Goal: Task Accomplishment & Management: Use online tool/utility

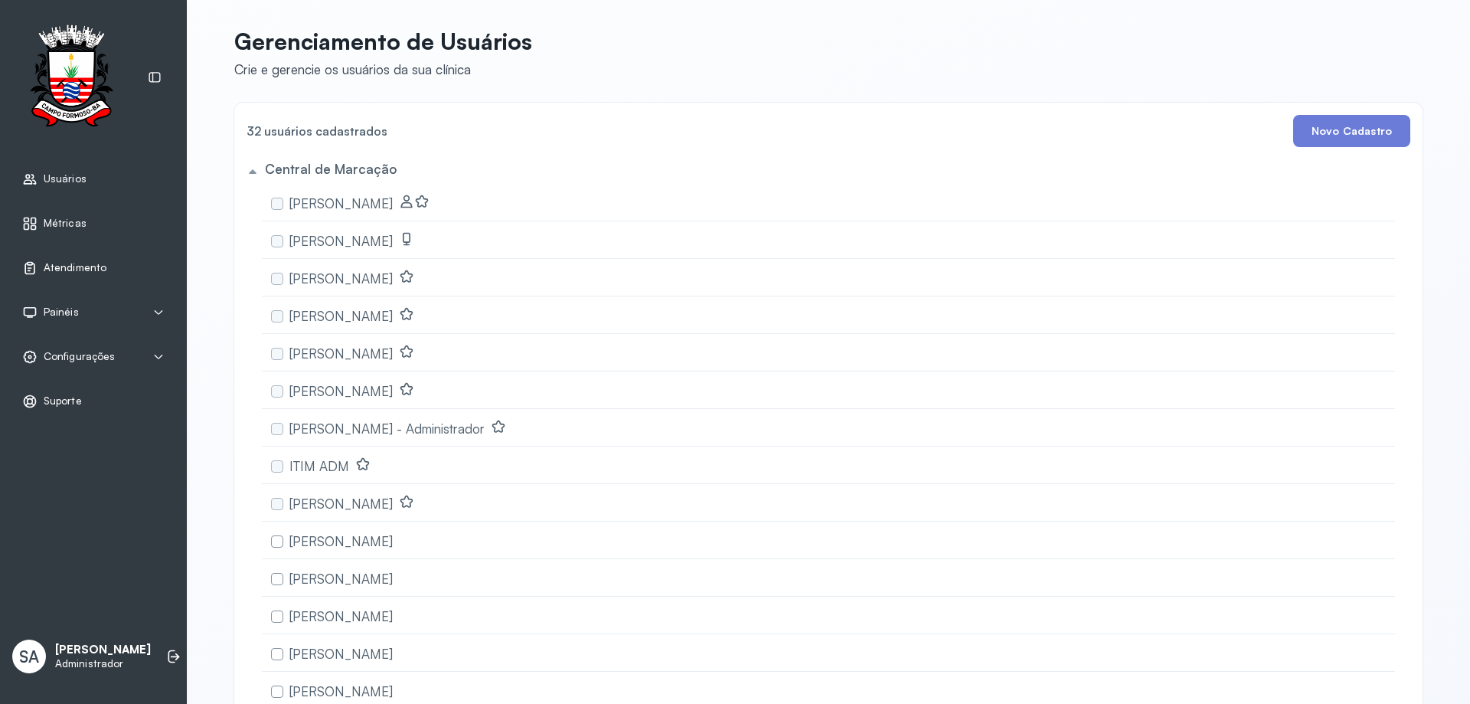
click at [89, 263] on span "Atendimento" at bounding box center [75, 267] width 63 height 13
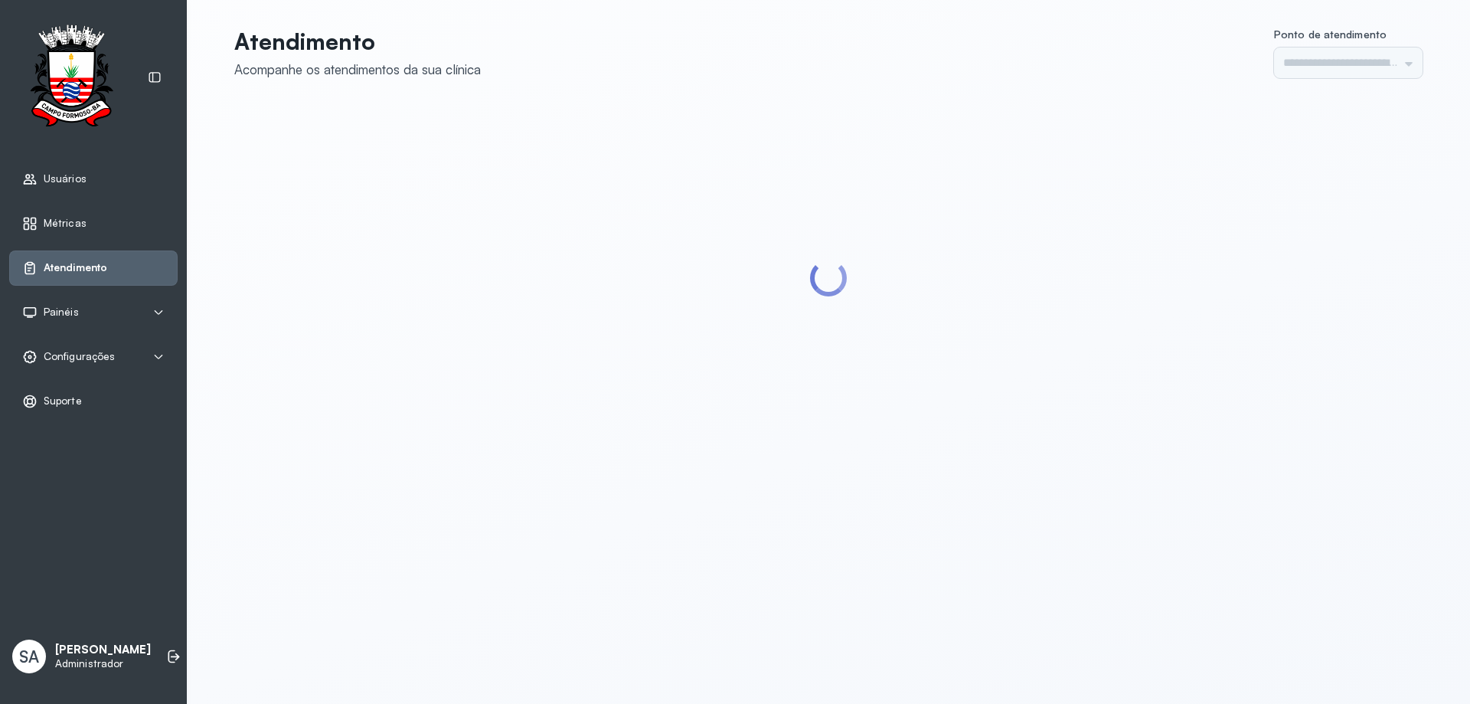
type input "******"
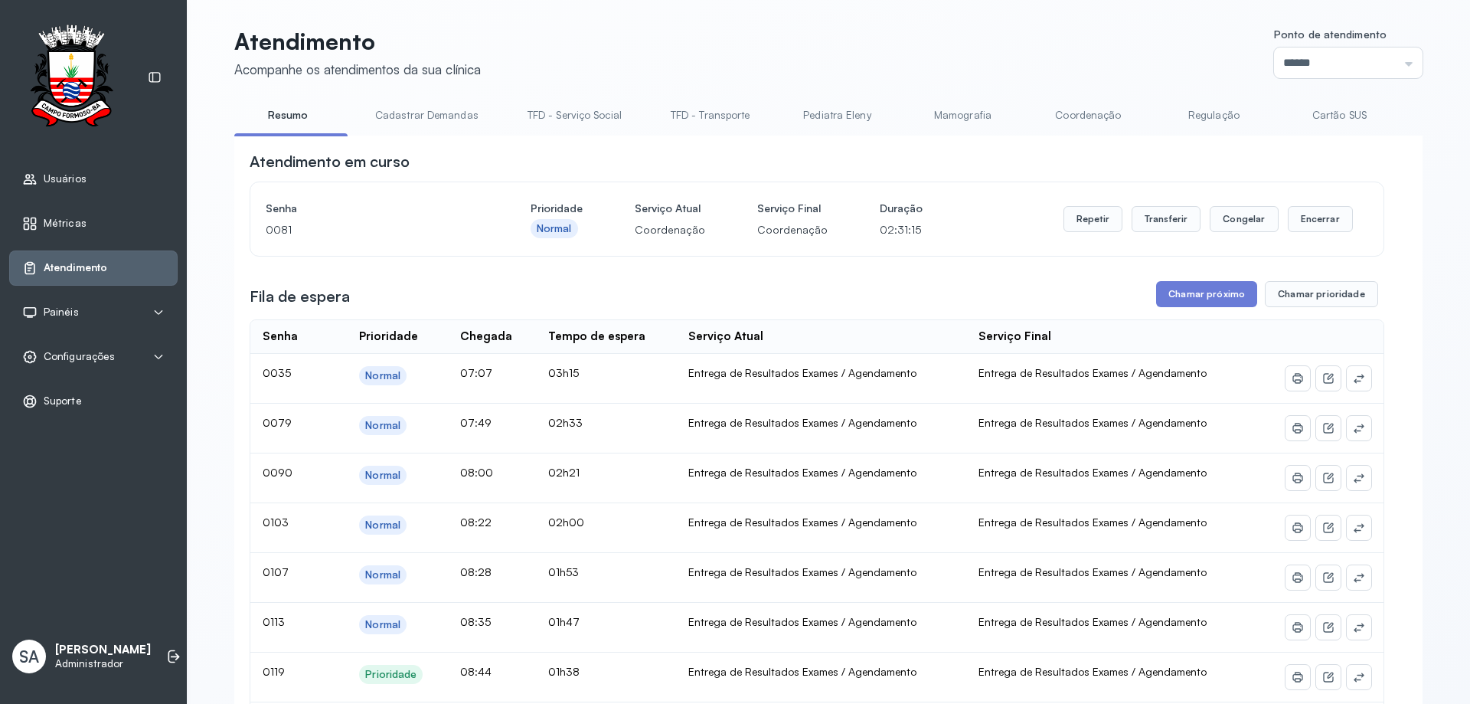
click at [1075, 117] on link "Coordenação" at bounding box center [1087, 115] width 107 height 25
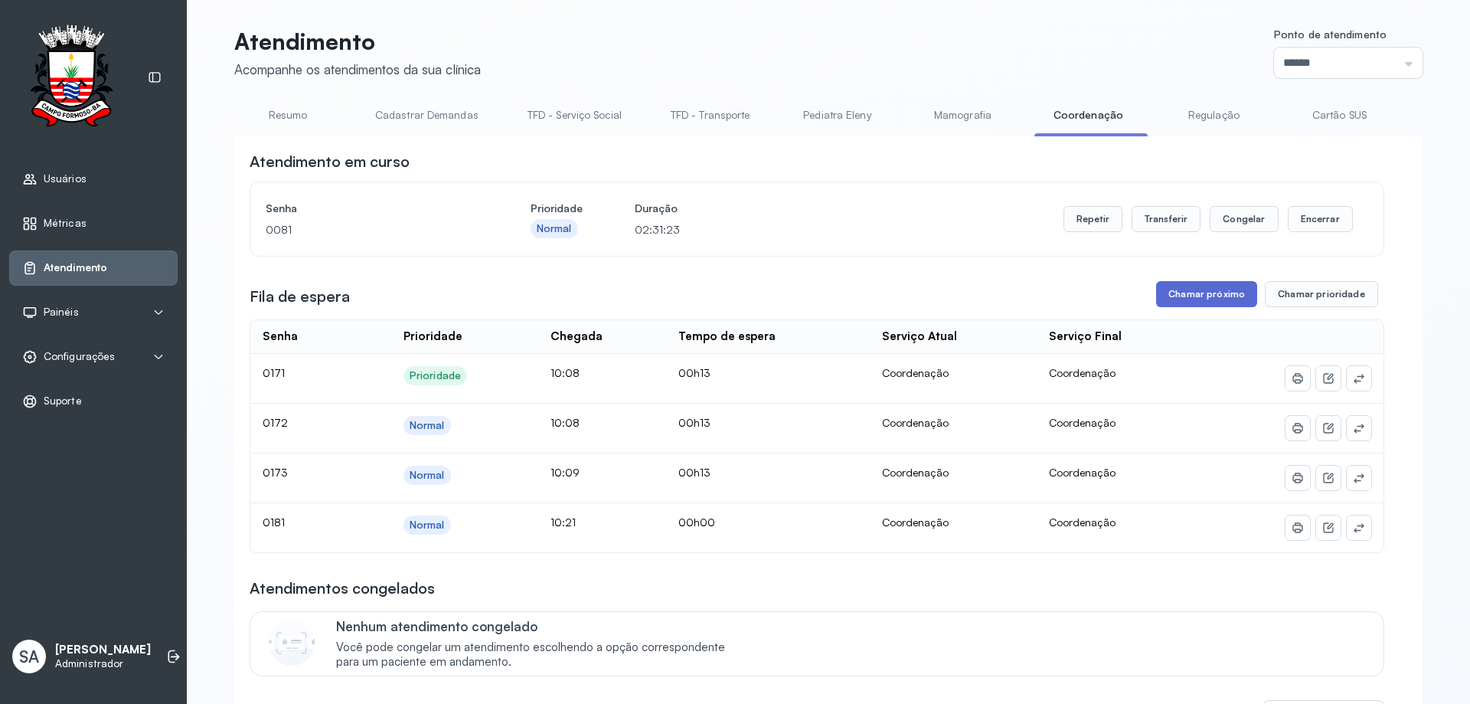
click at [1196, 300] on button "Chamar próximo" at bounding box center [1206, 294] width 101 height 26
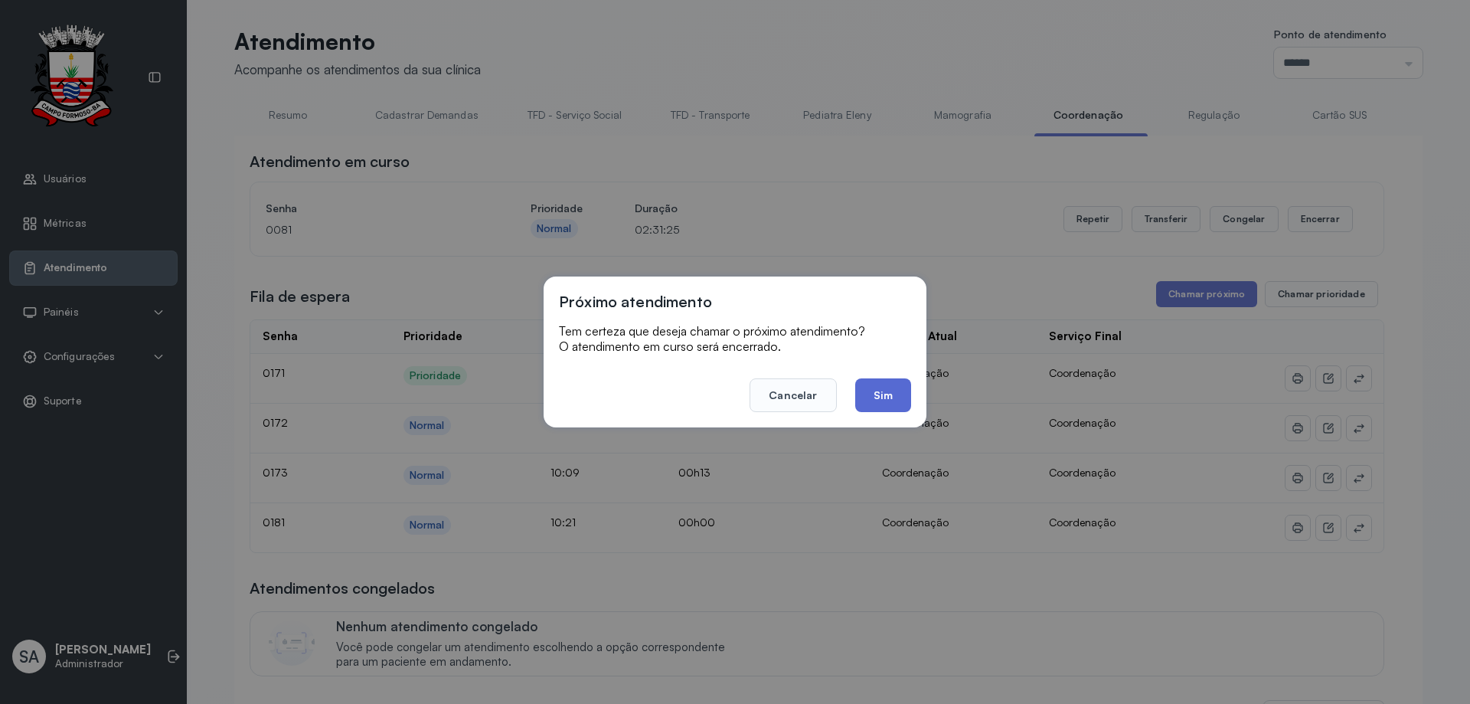
click at [893, 400] on button "Sim" at bounding box center [883, 395] width 56 height 34
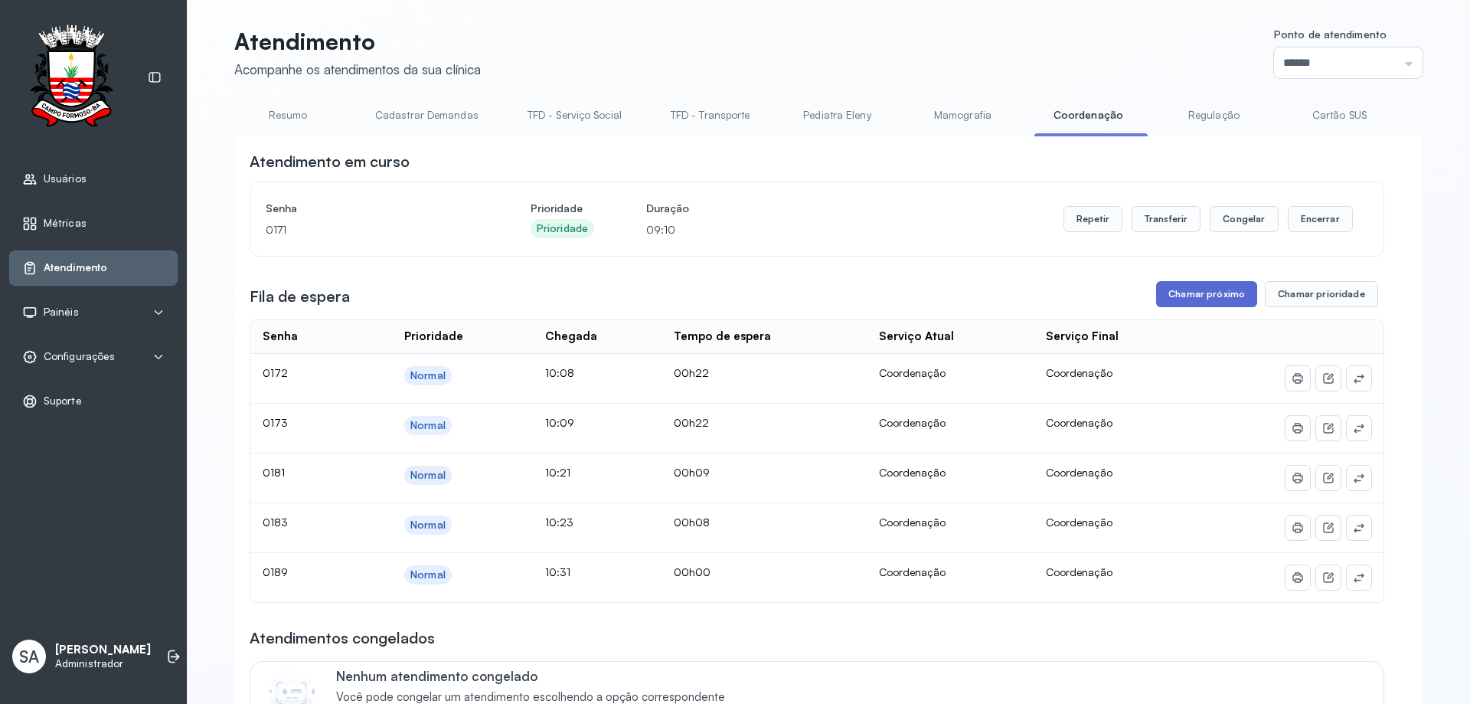
click at [1177, 287] on button "Chamar próximo" at bounding box center [1206, 294] width 101 height 26
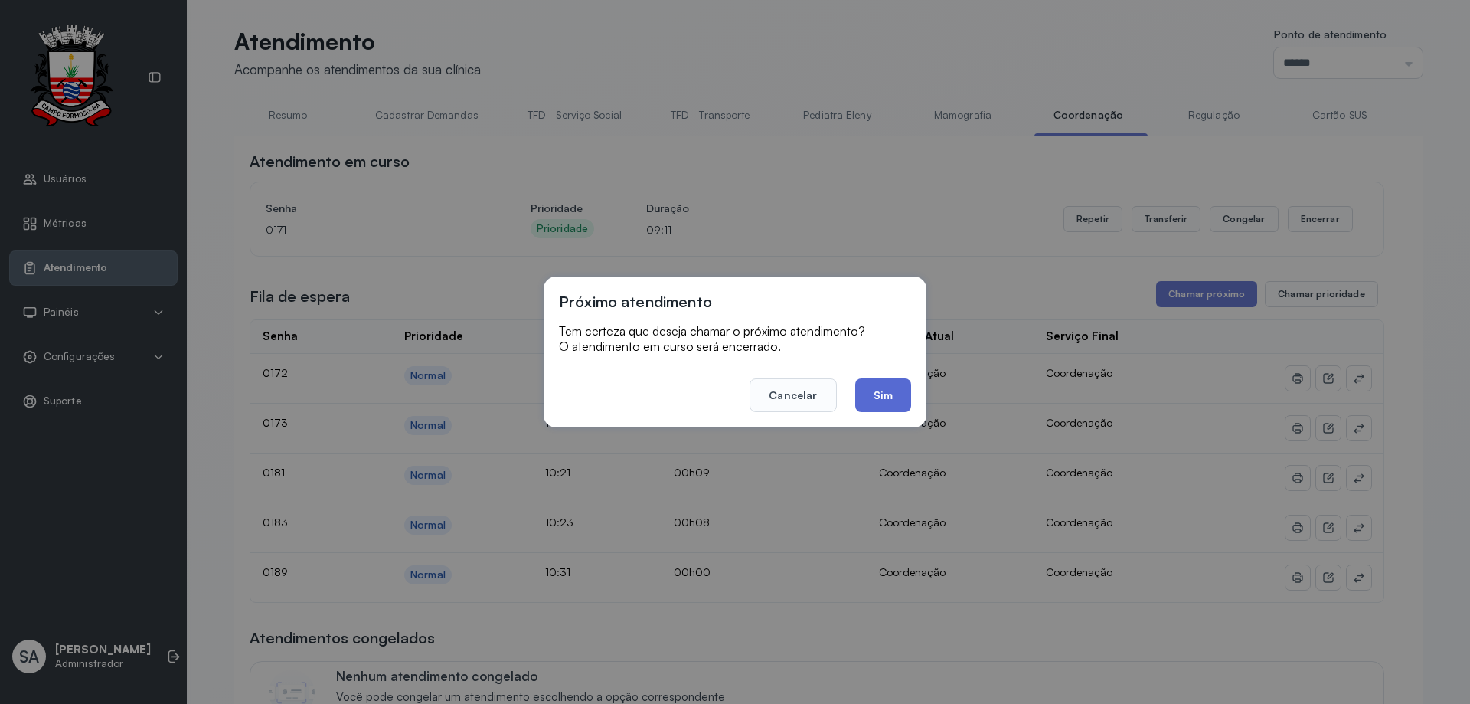
click at [899, 397] on button "Sim" at bounding box center [883, 395] width 56 height 34
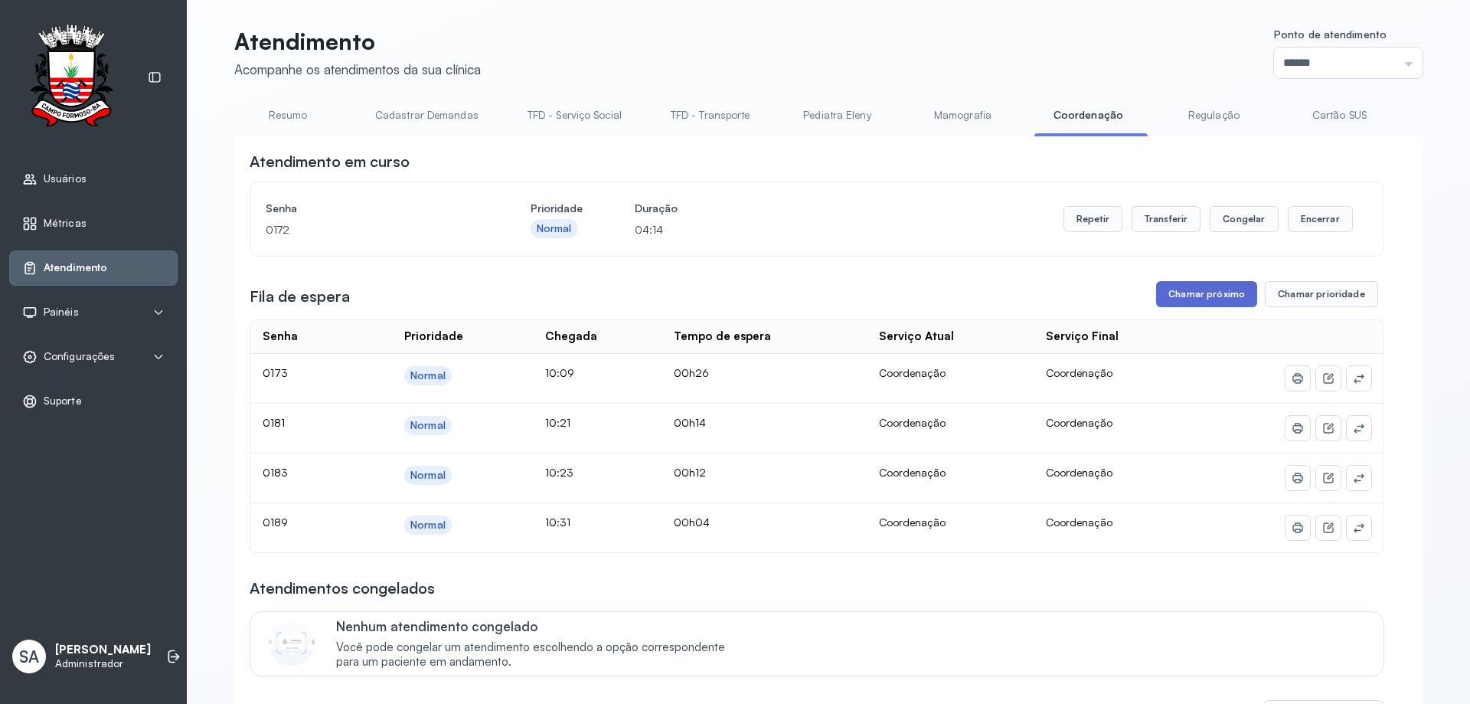
click at [1203, 294] on button "Chamar próximo" at bounding box center [1206, 294] width 101 height 26
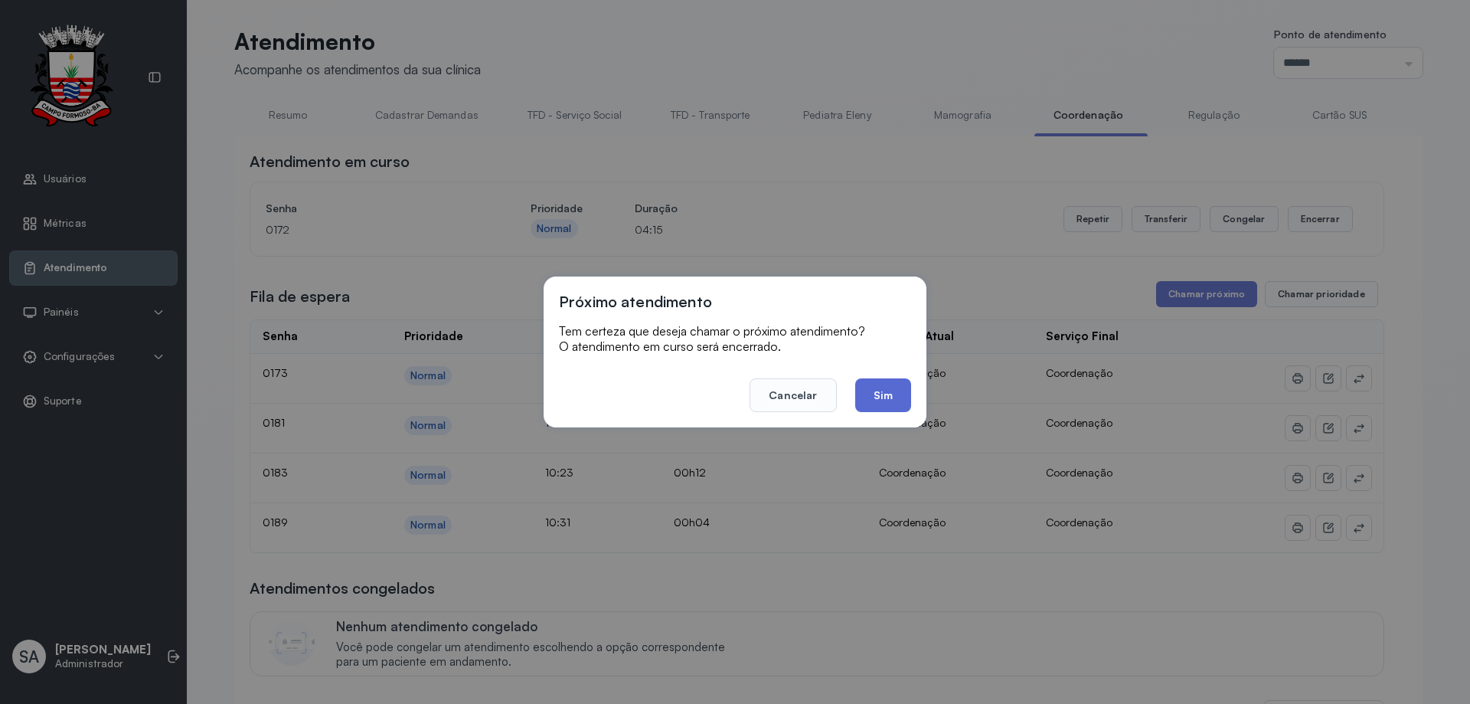
click at [891, 390] on button "Sim" at bounding box center [883, 395] width 56 height 34
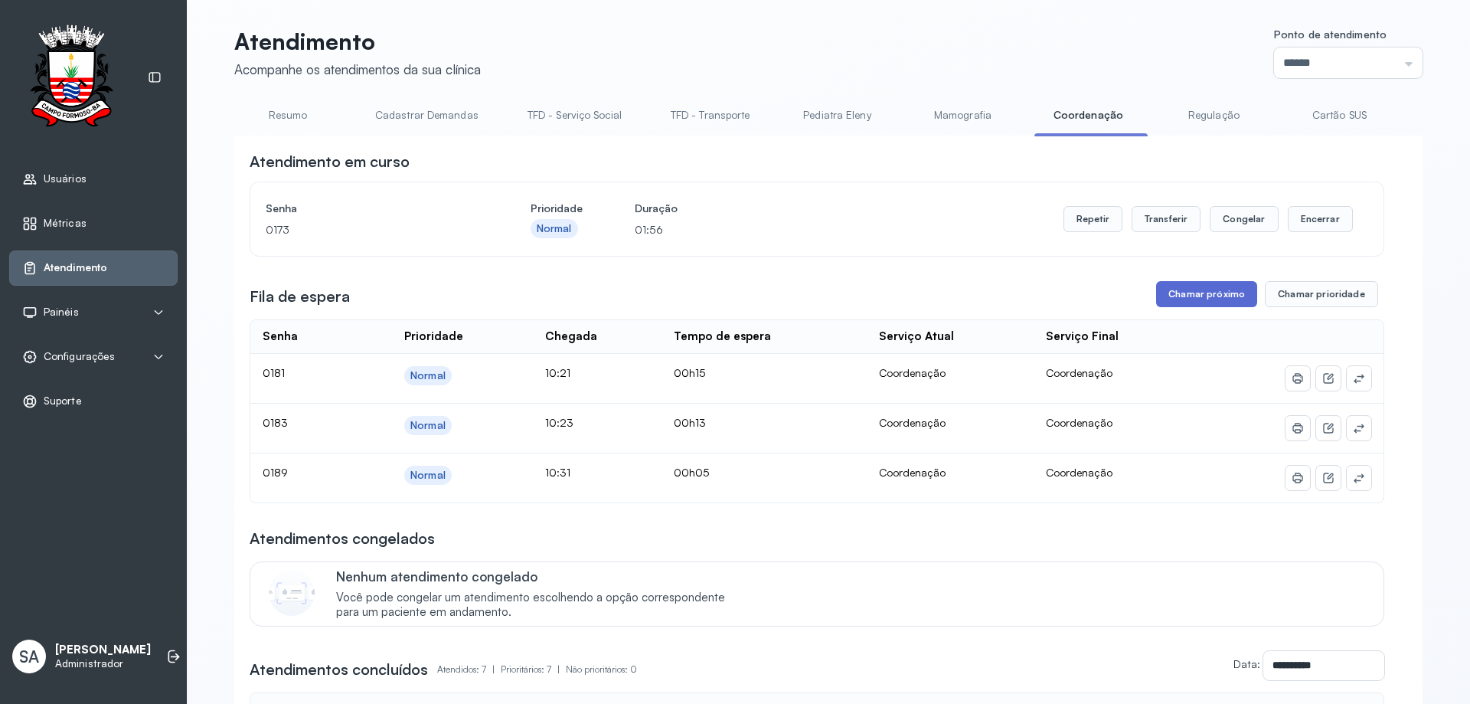
click at [1187, 301] on button "Chamar próximo" at bounding box center [1206, 294] width 101 height 26
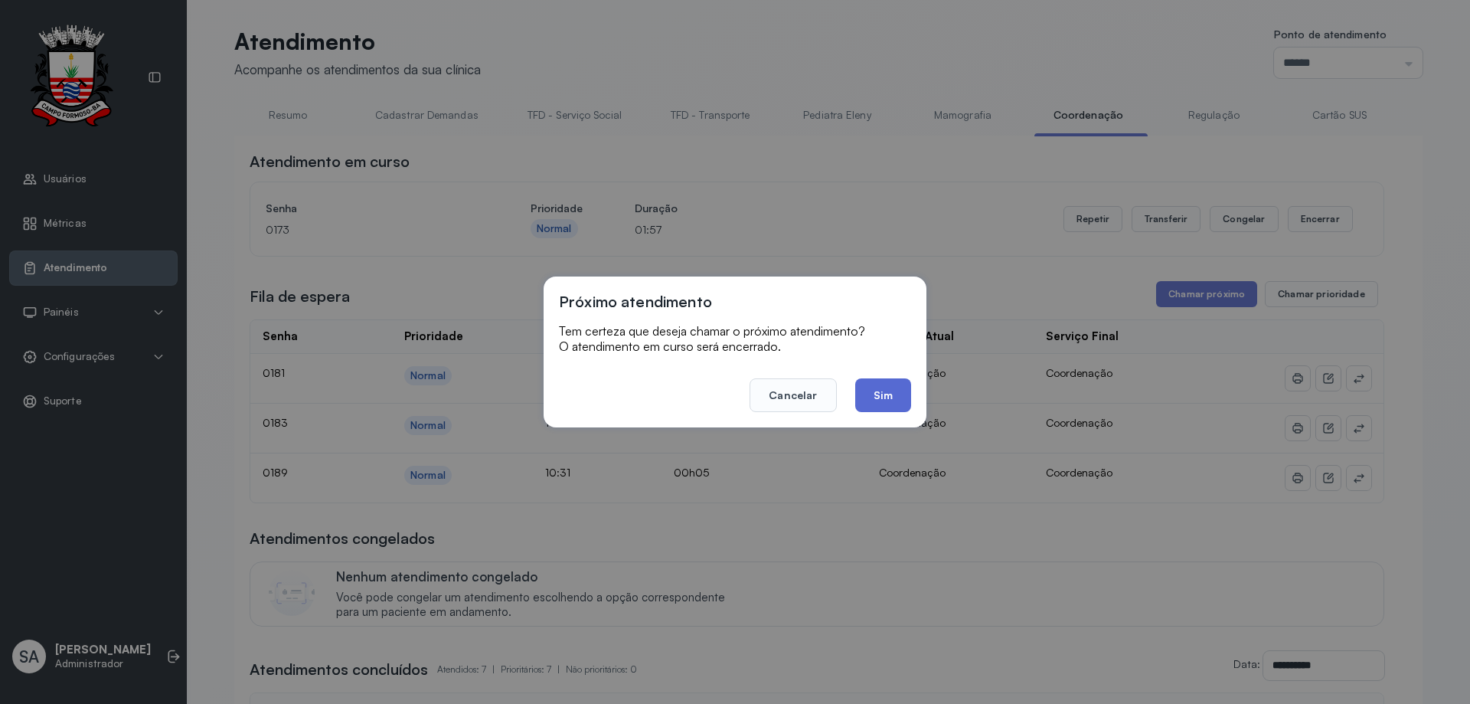
click at [881, 387] on button "Sim" at bounding box center [883, 395] width 56 height 34
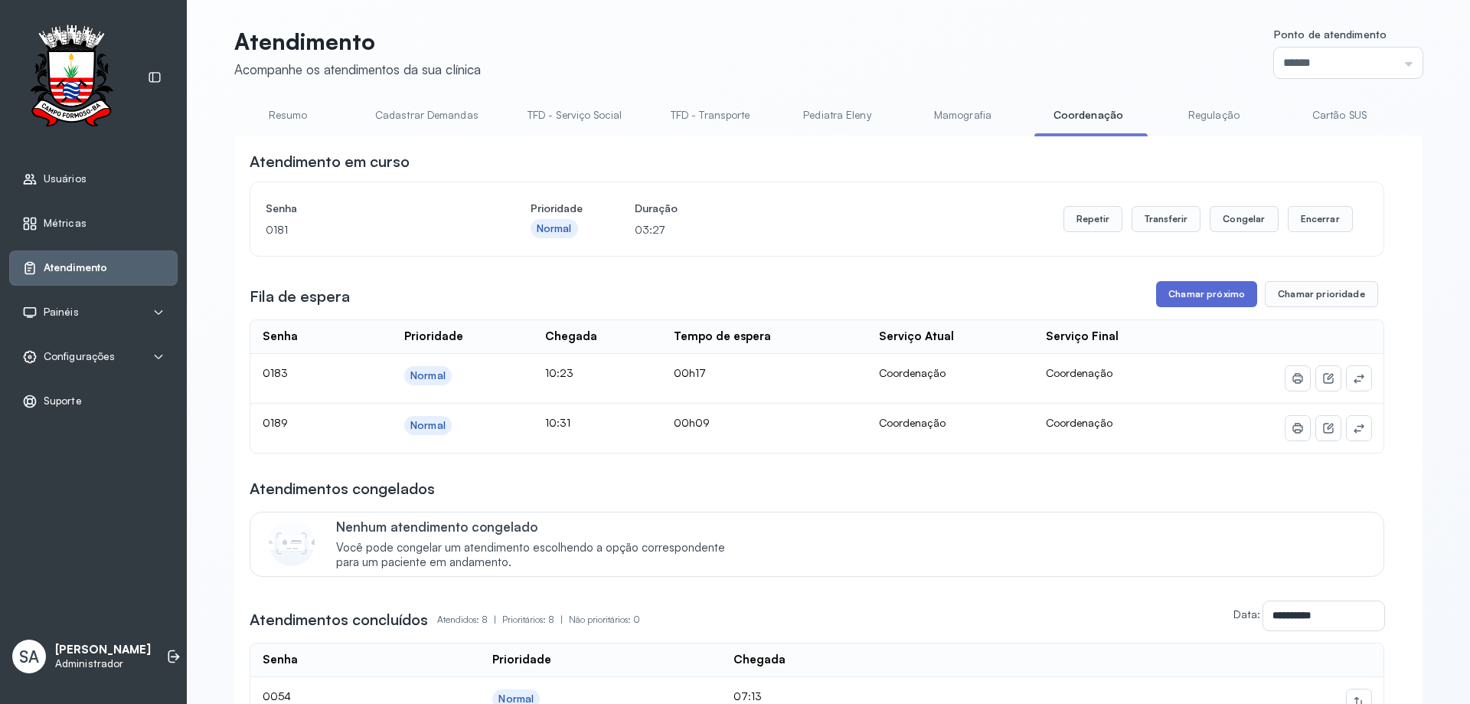
click at [1207, 295] on button "Chamar próximo" at bounding box center [1206, 294] width 101 height 26
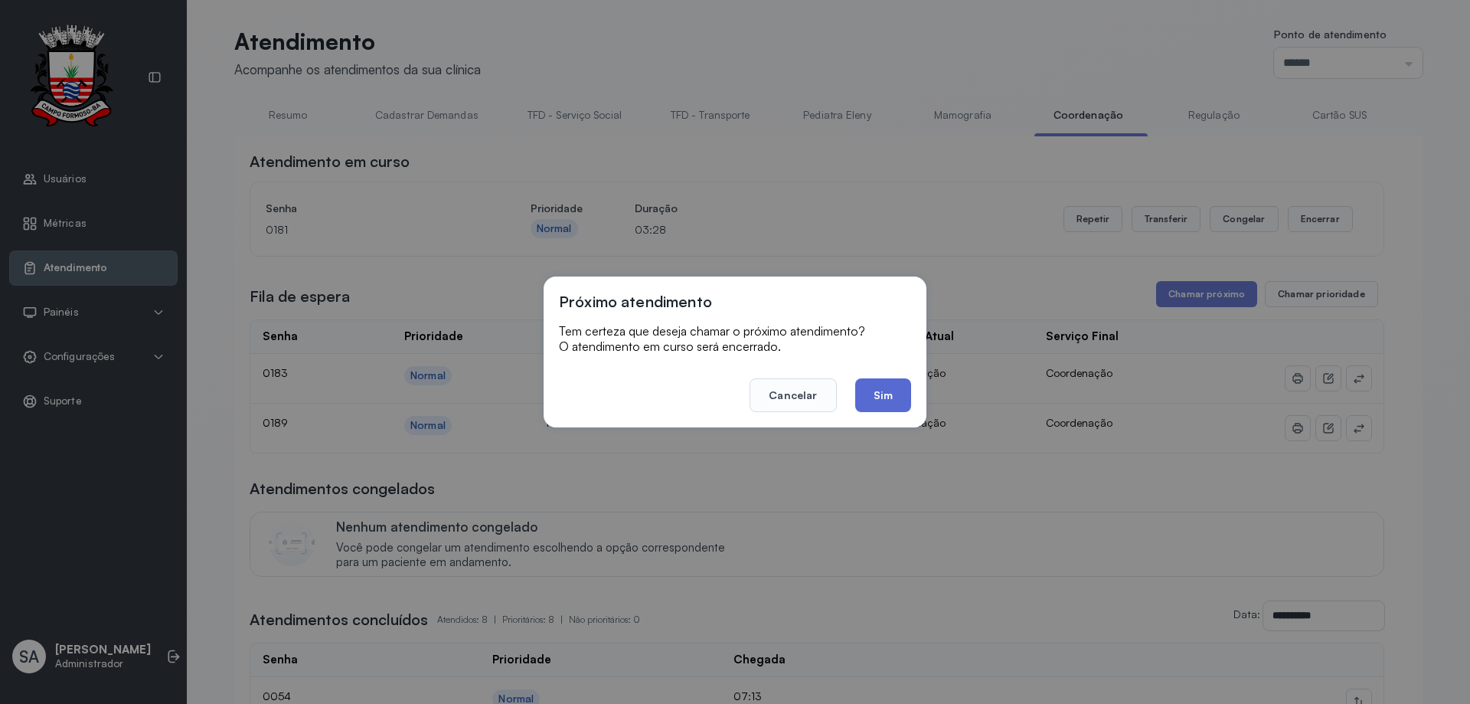
click at [873, 390] on button "Sim" at bounding box center [883, 395] width 56 height 34
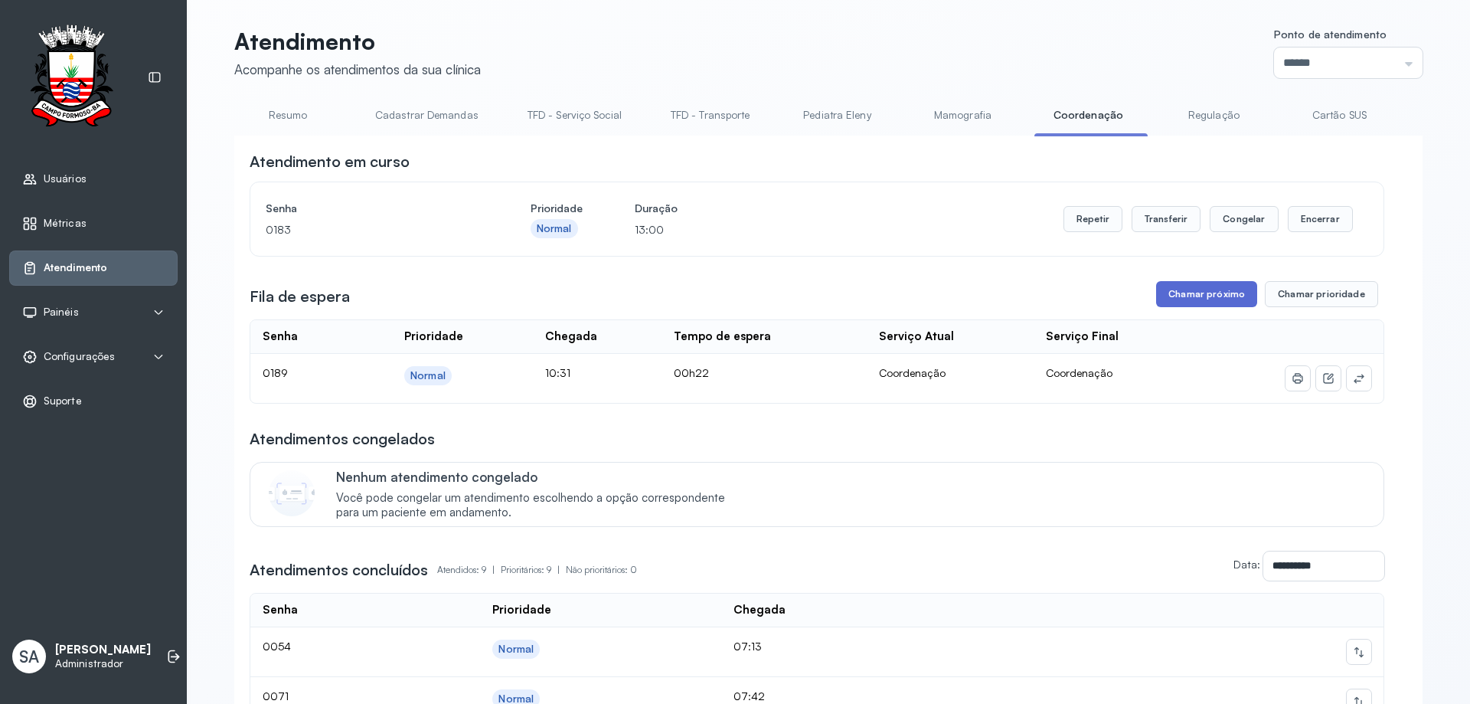
click at [1177, 291] on button "Chamar próximo" at bounding box center [1206, 294] width 101 height 26
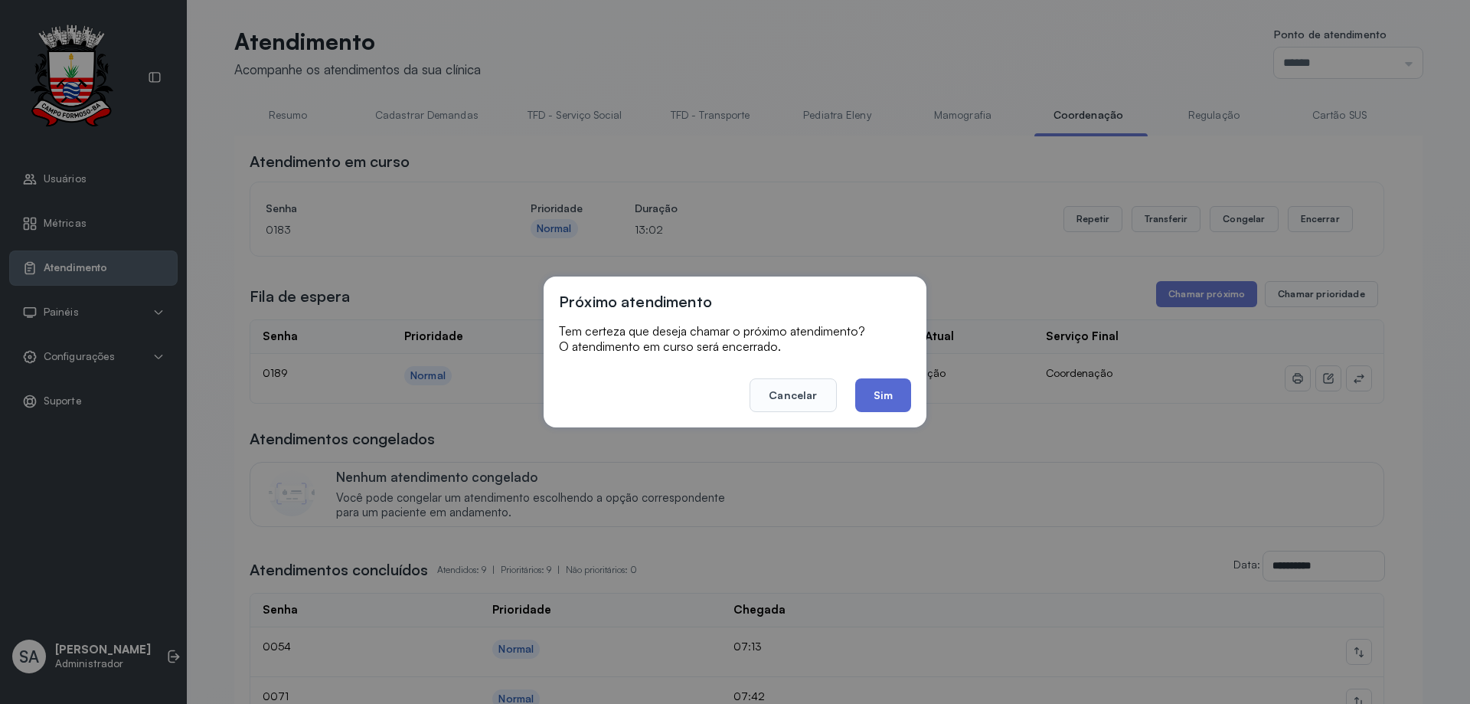
click at [856, 399] on button "Sim" at bounding box center [883, 395] width 56 height 34
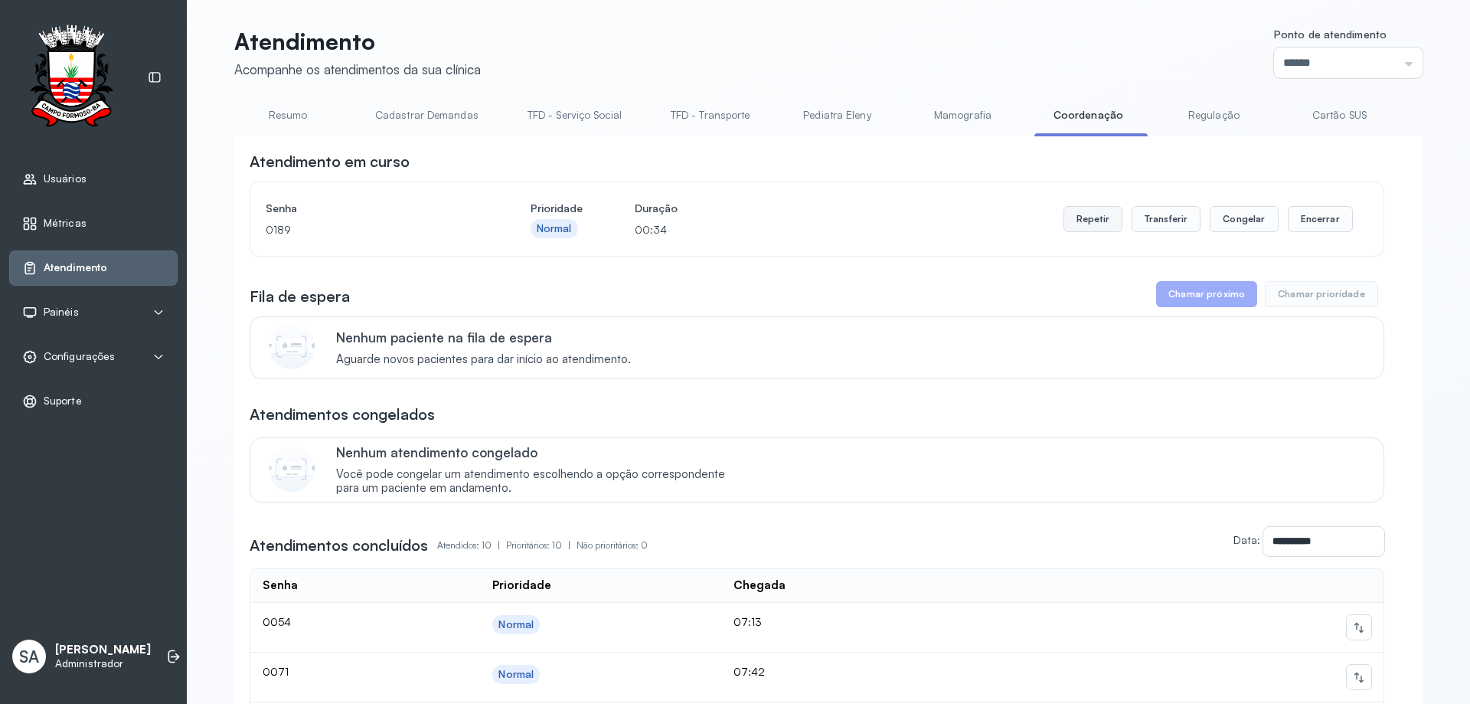
click at [1095, 220] on button "Repetir" at bounding box center [1092, 219] width 59 height 26
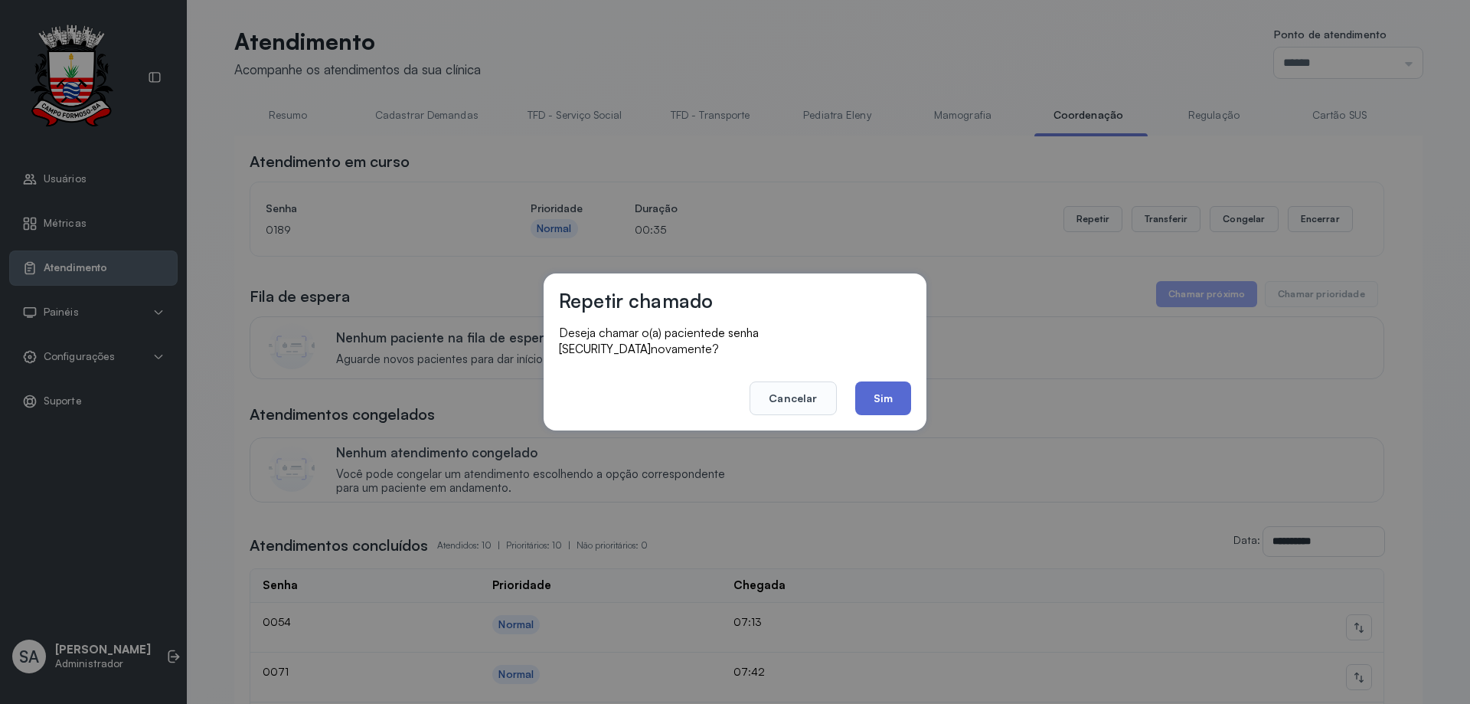
click at [899, 389] on button "Sim" at bounding box center [883, 398] width 56 height 34
